Goal: Navigation & Orientation: Find specific page/section

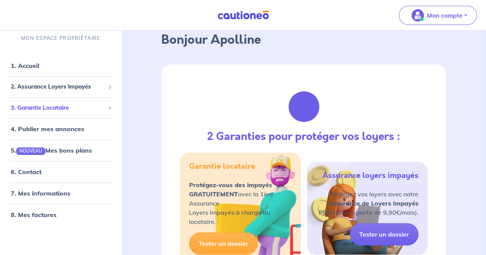
scroll to position [38, 0]
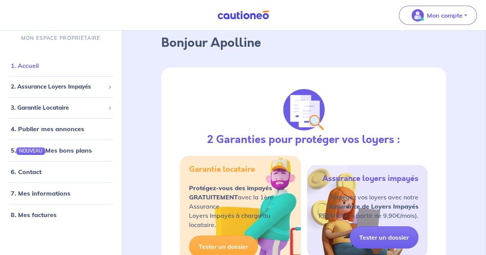
click at [36, 70] on link "1. Accueil" at bounding box center [25, 66] width 28 height 8
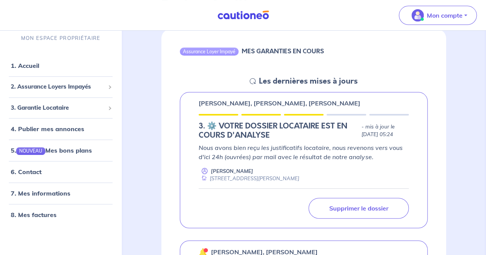
scroll to position [115, 0]
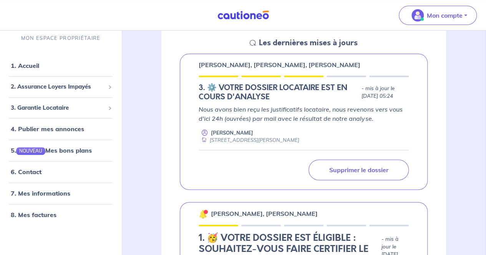
click at [286, 98] on h5 "3.︎ ⚙️ VOTRE DOSSIER LOCATAIRE EST EN COURS D'ANALYSE" at bounding box center [277, 92] width 159 height 18
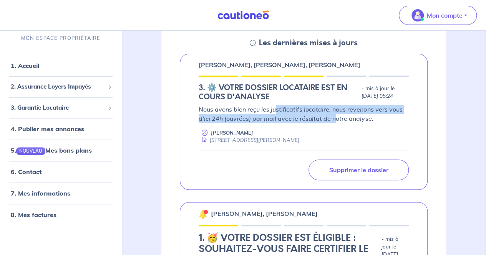
drag, startPoint x: 274, startPoint y: 108, endPoint x: 334, endPoint y: 114, distance: 60.2
click at [334, 114] on p "Nous avons bien reçu les justificatifs locataire, nous revenons vers vous d'ici…" at bounding box center [303, 114] width 210 height 18
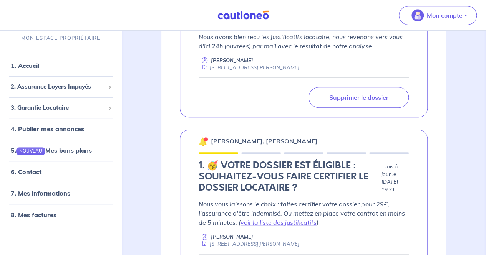
scroll to position [192, 0]
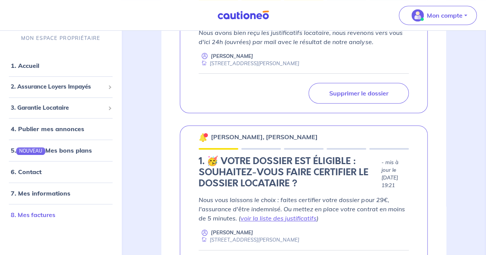
click at [47, 211] on link "8. Mes factures" at bounding box center [33, 215] width 45 height 8
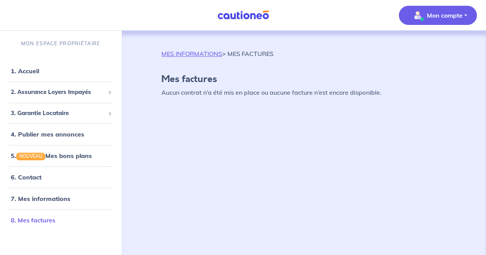
click at [46, 216] on link "8. Mes factures" at bounding box center [33, 220] width 45 height 8
click at [30, 74] on link "1. Accueil" at bounding box center [25, 71] width 28 height 8
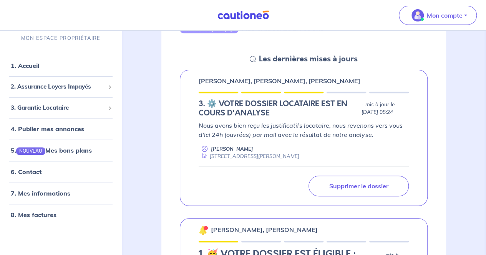
scroll to position [115, 0]
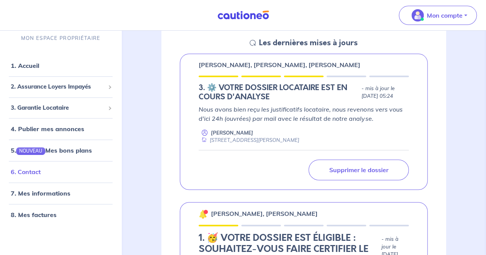
click at [41, 174] on link "6. Contact" at bounding box center [26, 173] width 30 height 8
drag, startPoint x: 253, startPoint y: 119, endPoint x: 216, endPoint y: 123, distance: 36.2
click at [216, 123] on div "Nous avons bien reçu les justificatifs locataire, nous revenons vers vous d'ici…" at bounding box center [303, 125] width 210 height 40
click at [218, 130] on p "[PERSON_NAME]" at bounding box center [232, 132] width 42 height 7
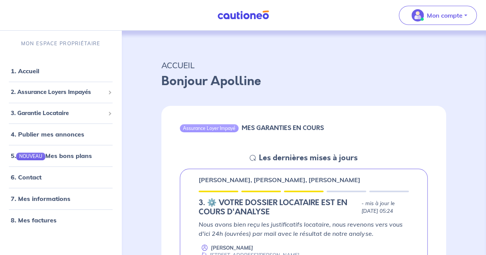
scroll to position [38, 0]
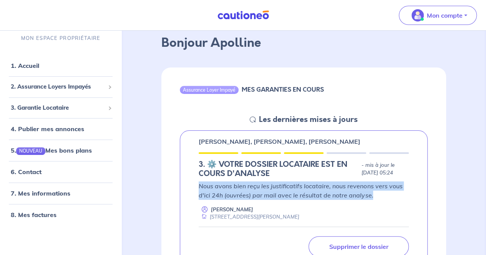
drag, startPoint x: 200, startPoint y: 183, endPoint x: 376, endPoint y: 195, distance: 176.6
click at [376, 195] on p "Nous avons bien reçu les justificatifs locataire, nous revenons vers vous d'ici…" at bounding box center [303, 191] width 210 height 18
copy p "Nous avons bien reçu les justificatifs locataire, nous revenons vers vous d'ici…"
